Goal: Information Seeking & Learning: Find specific fact

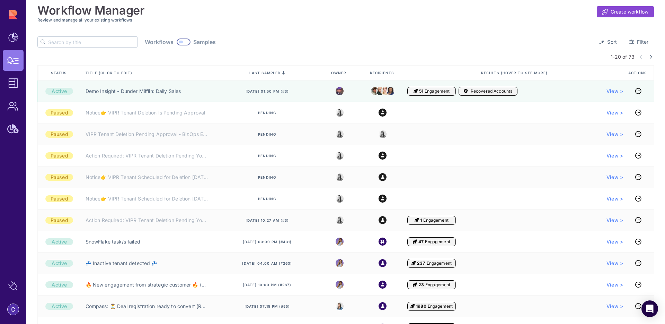
click at [80, 40] on input "text" at bounding box center [92, 42] width 89 height 10
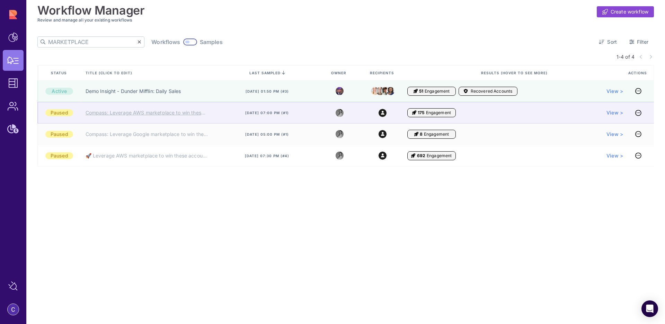
type input "MARKETPLACE"
click at [190, 114] on link "Compass: Leverage AWS marketplace to win these accounts 🚀" at bounding box center [147, 112] width 123 height 7
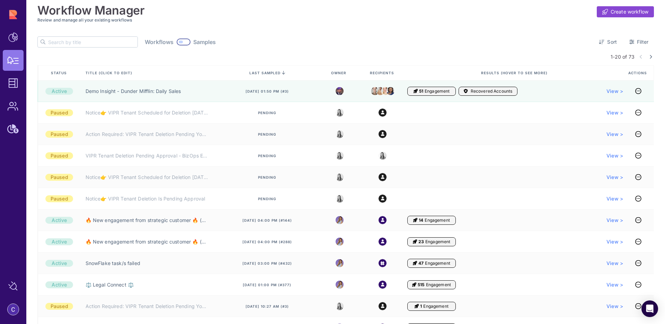
click at [84, 42] on input "text" at bounding box center [92, 42] width 89 height 10
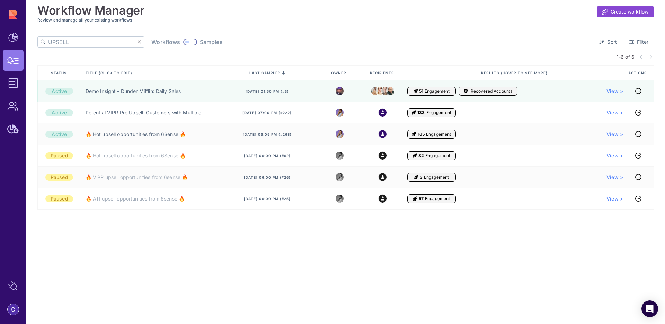
click at [81, 45] on input "UPSELL" at bounding box center [92, 42] width 89 height 10
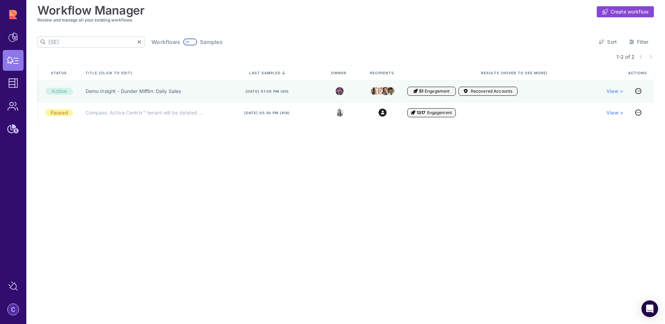
type input "(SE)"
